Goal: Register for event/course

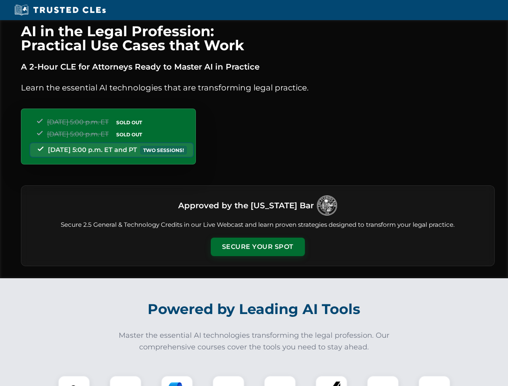
click at [258, 247] on button "Secure Your Spot" at bounding box center [258, 247] width 94 height 19
click at [74, 381] on img at bounding box center [73, 391] width 23 height 23
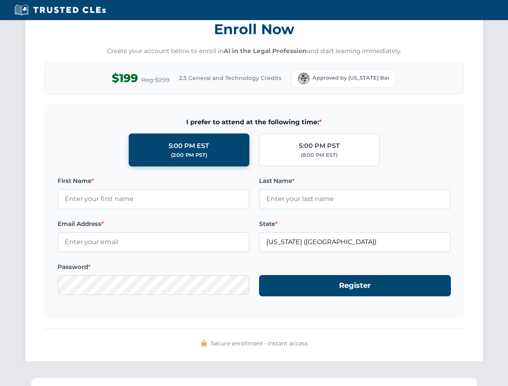
scroll to position [790, 0]
